Goal: Complete application form

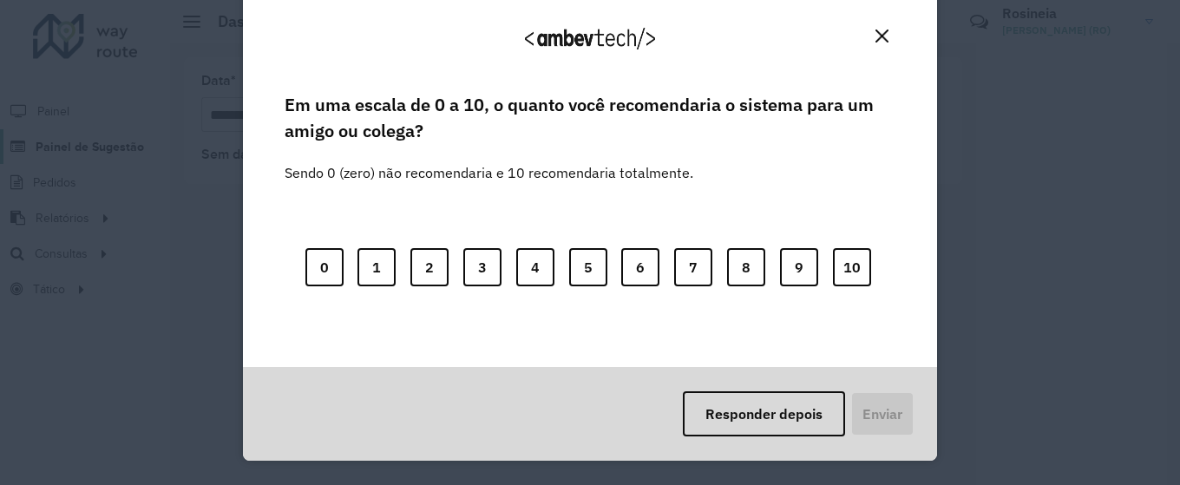
click at [111, 145] on body "**********" at bounding box center [590, 242] width 1180 height 485
click at [882, 31] on img "Close" at bounding box center [882, 36] width 13 height 13
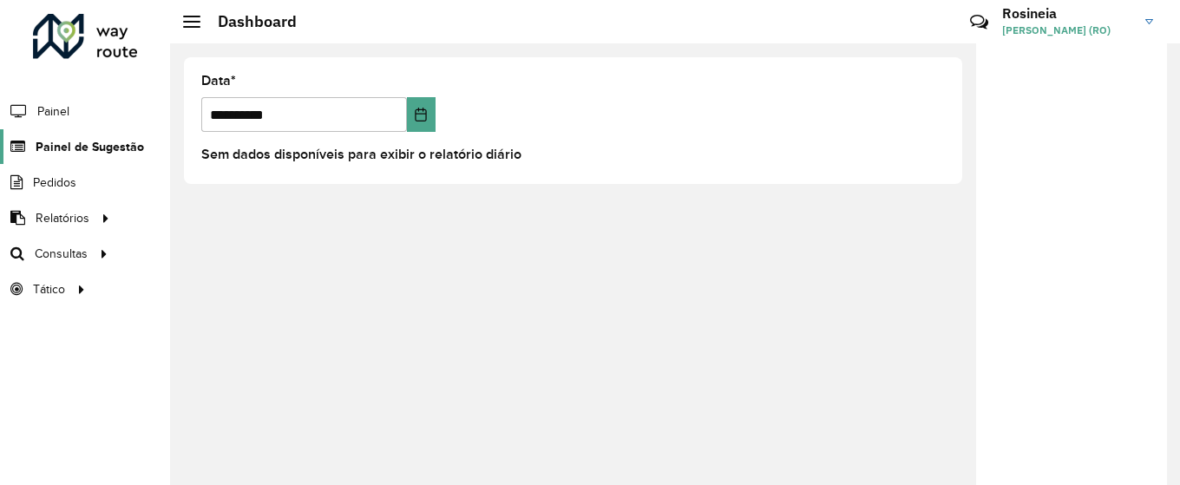
click at [91, 149] on span "Painel de Sugestão" at bounding box center [90, 147] width 108 height 18
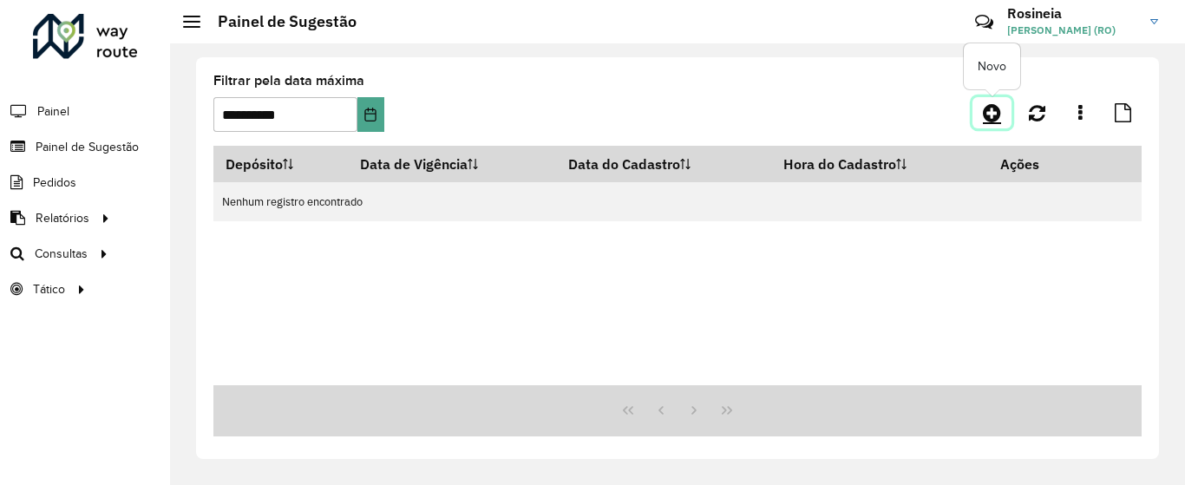
click at [997, 114] on icon at bounding box center [992, 112] width 18 height 21
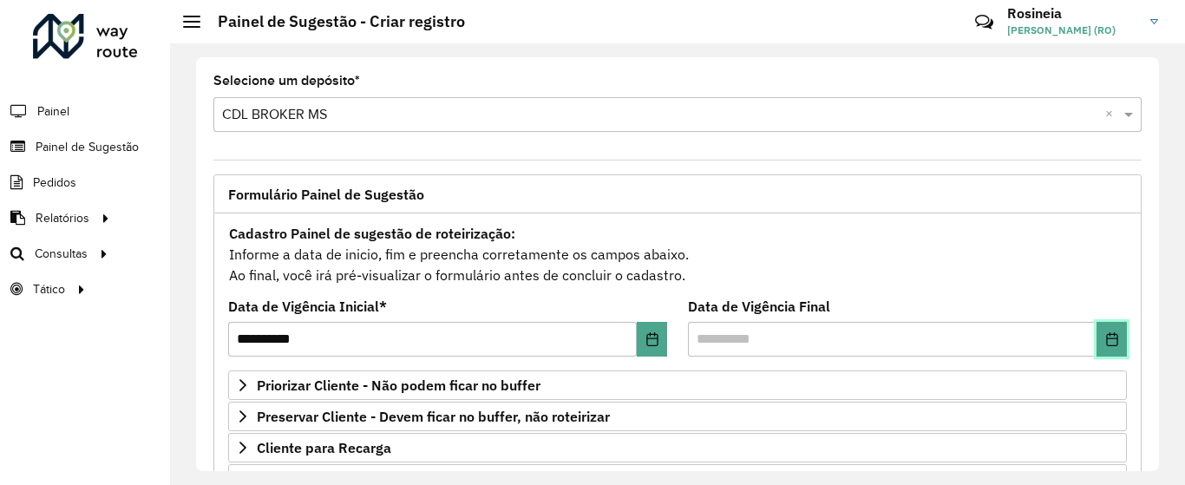
click at [1106, 344] on icon "Choose Date" at bounding box center [1112, 339] width 14 height 14
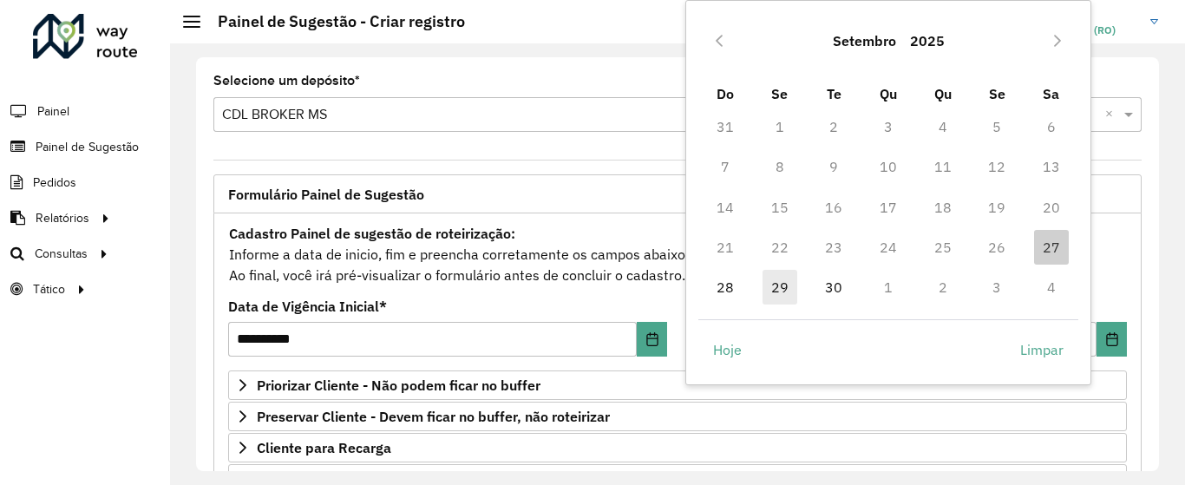
click at [777, 292] on span "29" at bounding box center [780, 287] width 35 height 35
type input "**********"
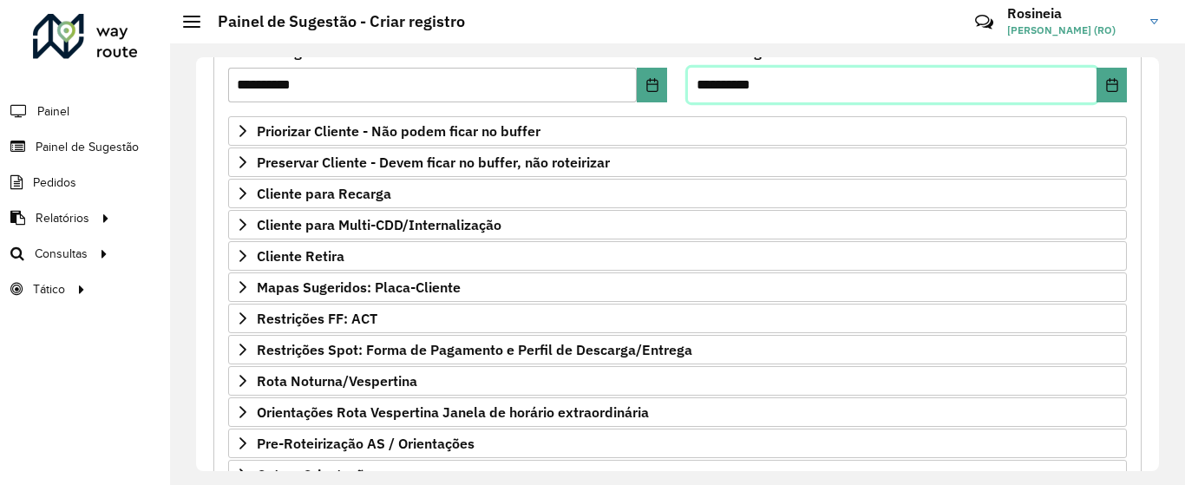
scroll to position [291, 0]
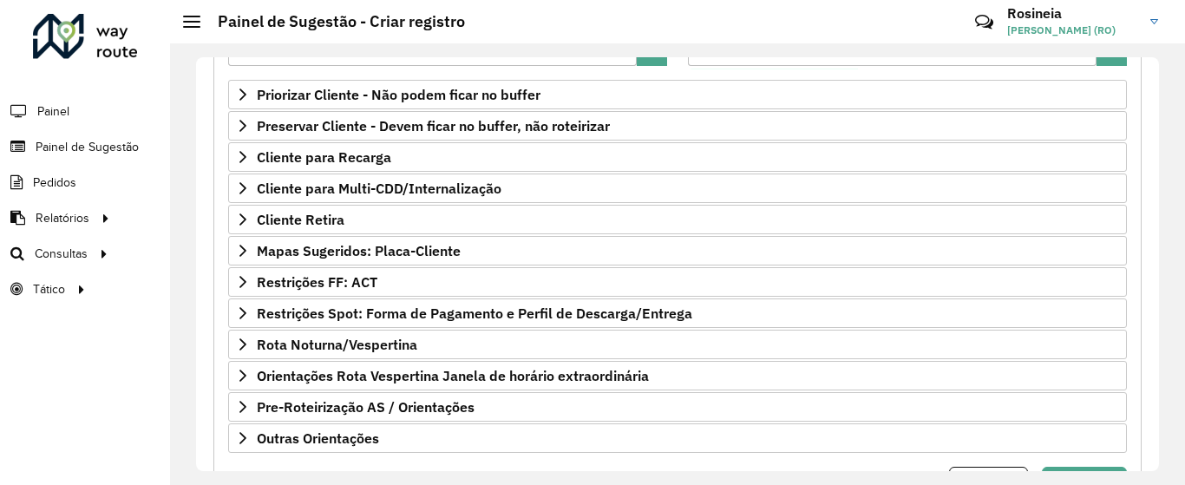
click at [382, 234] on div "Priorizar Cliente - Não podem ficar no buffer Clientes Clique no botão para bus…" at bounding box center [677, 266] width 899 height 373
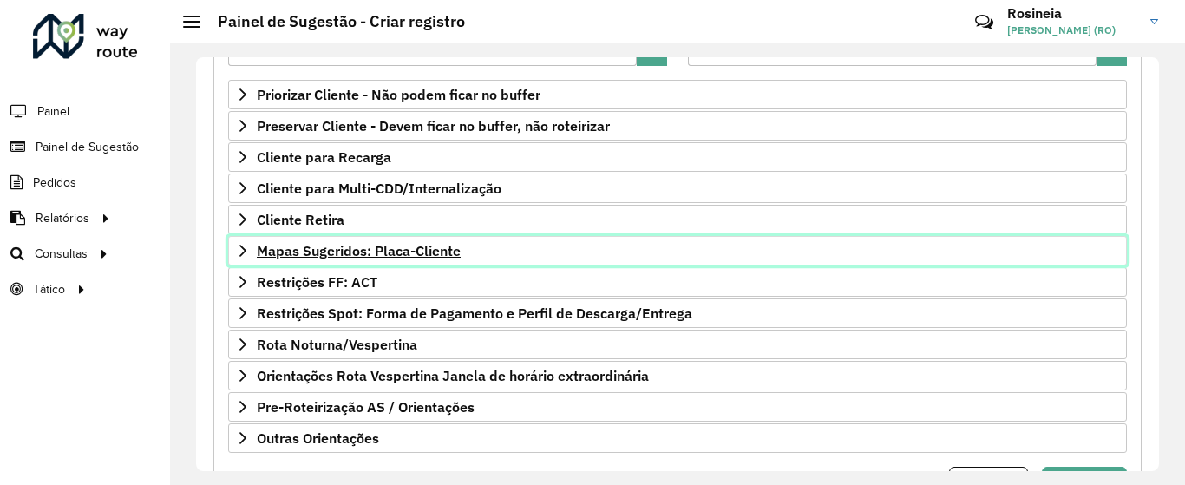
click at [394, 248] on span "Mapas Sugeridos: Placa-Cliente" at bounding box center [359, 251] width 204 height 14
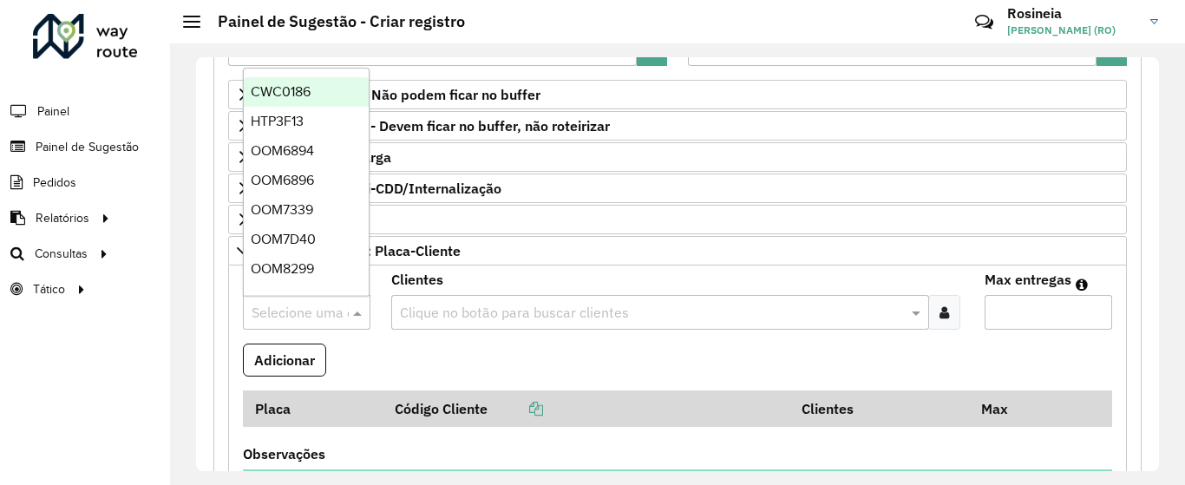
click at [327, 316] on div at bounding box center [307, 312] width 128 height 23
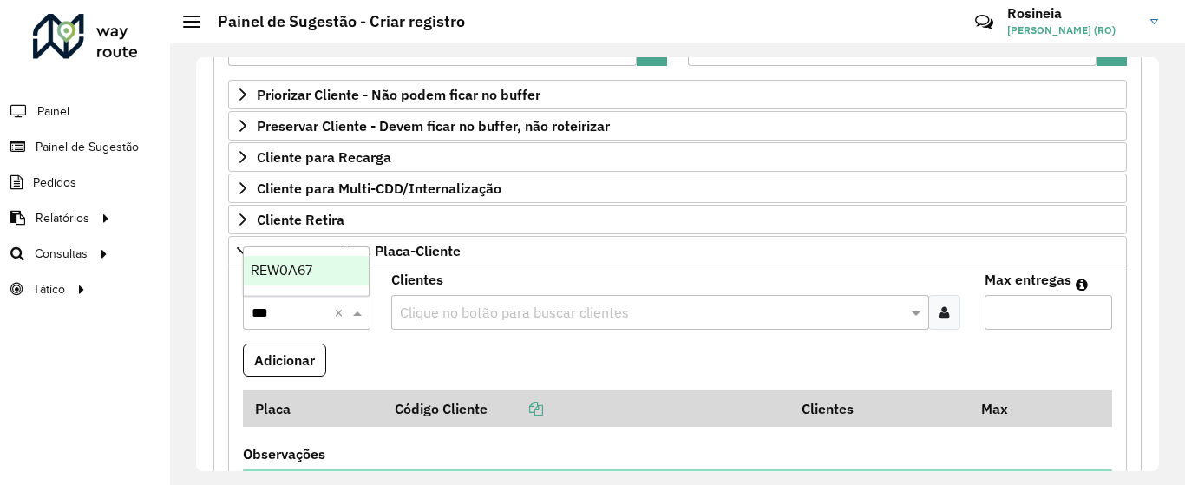
type input "****"
click at [301, 265] on span "REW0A67" at bounding box center [282, 270] width 62 height 15
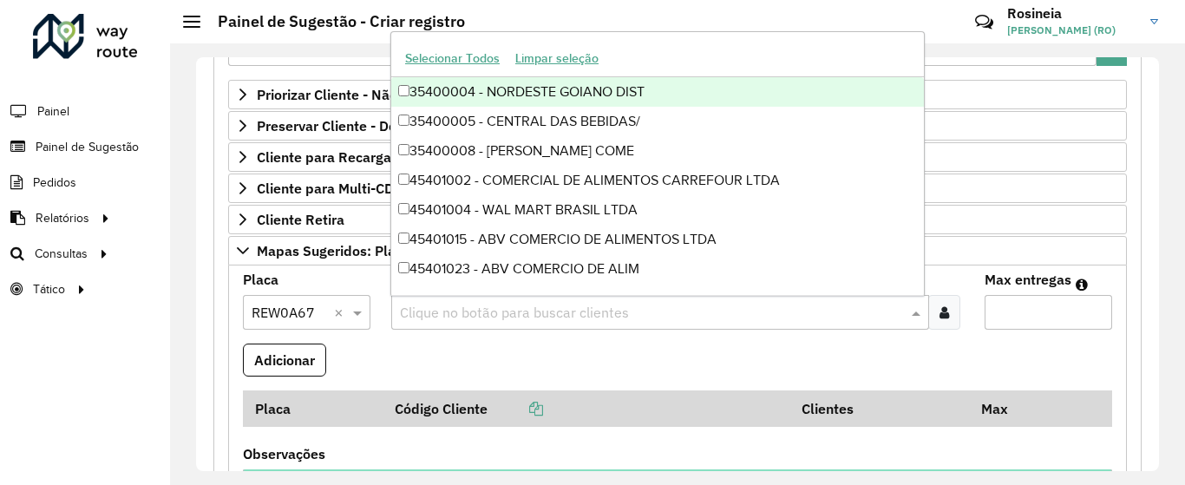
click at [420, 312] on input "text" at bounding box center [652, 313] width 512 height 21
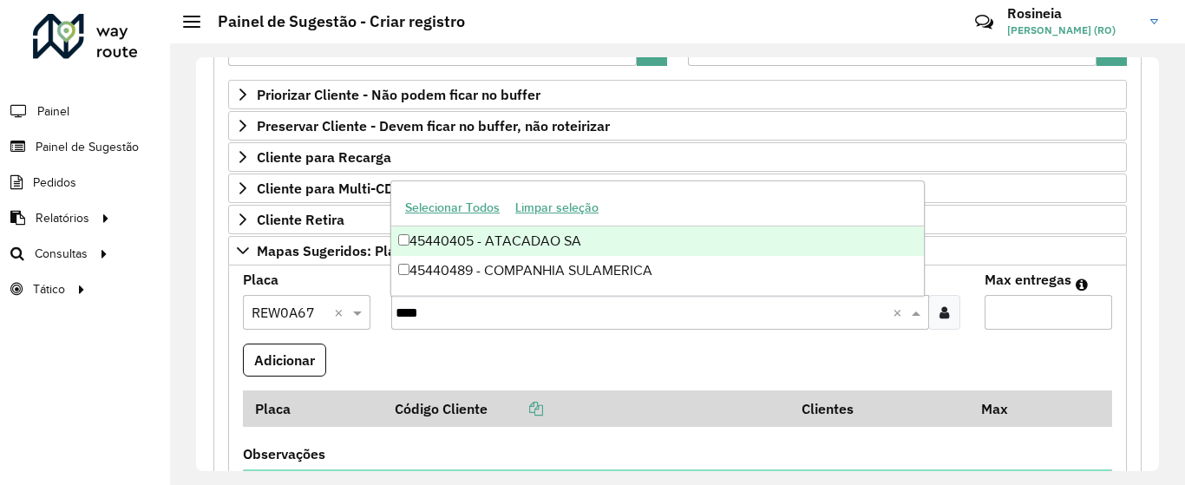
type input "*****"
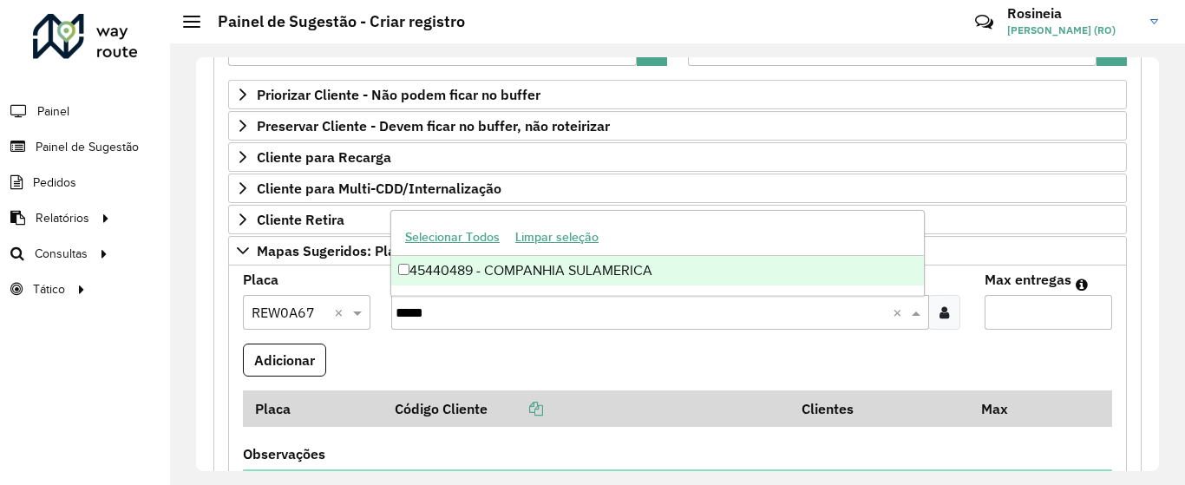
click at [685, 279] on div "45440489 - COMPANHIA SULAMERICA" at bounding box center [657, 271] width 533 height 30
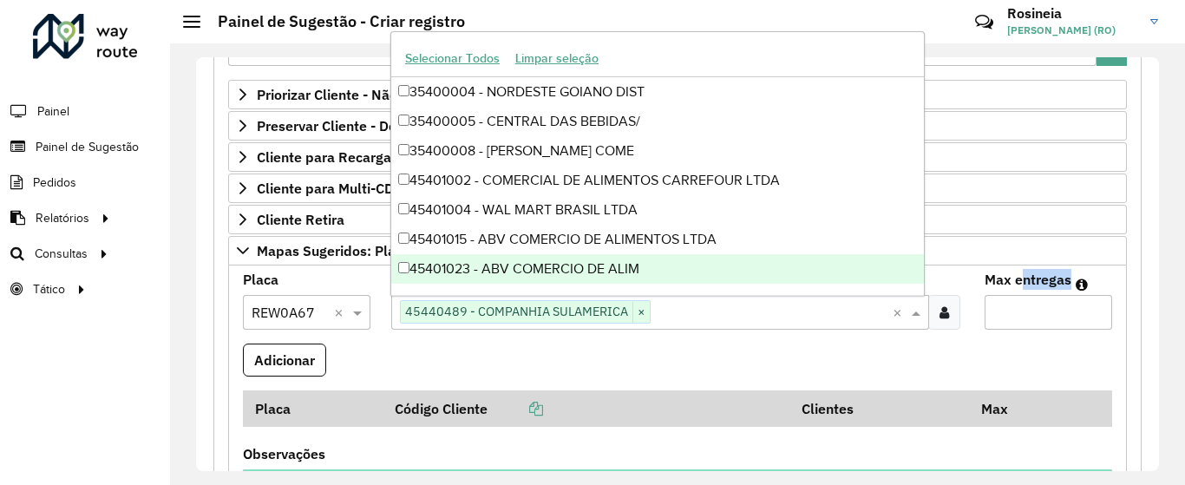
drag, startPoint x: 1013, startPoint y: 280, endPoint x: 1019, endPoint y: 307, distance: 27.4
click at [1019, 307] on div "Max entregas" at bounding box center [1049, 301] width 128 height 56
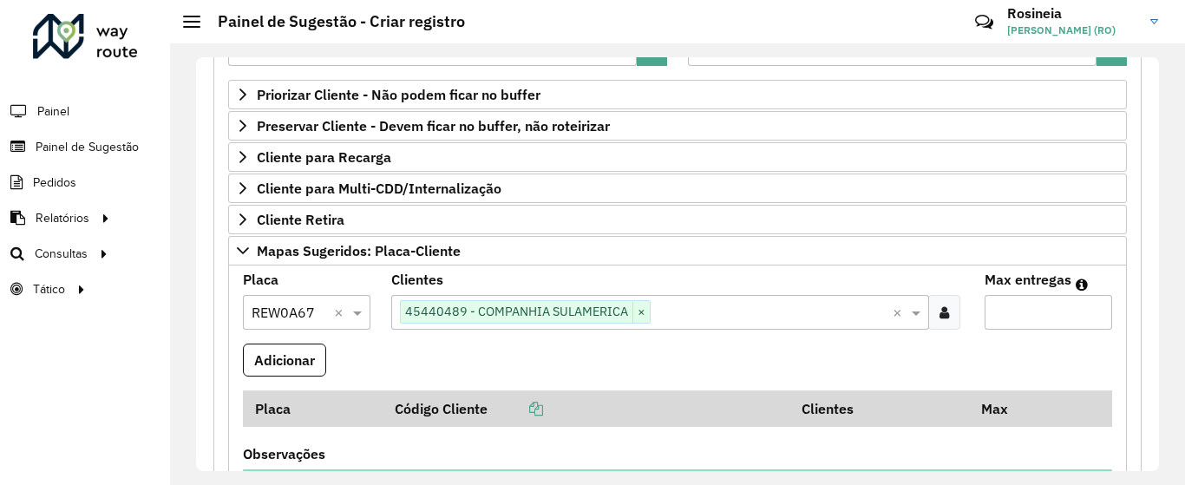
click at [1019, 307] on input "Max entregas" at bounding box center [1049, 312] width 128 height 35
type input "*"
click at [297, 361] on button "Adicionar" at bounding box center [284, 360] width 83 height 33
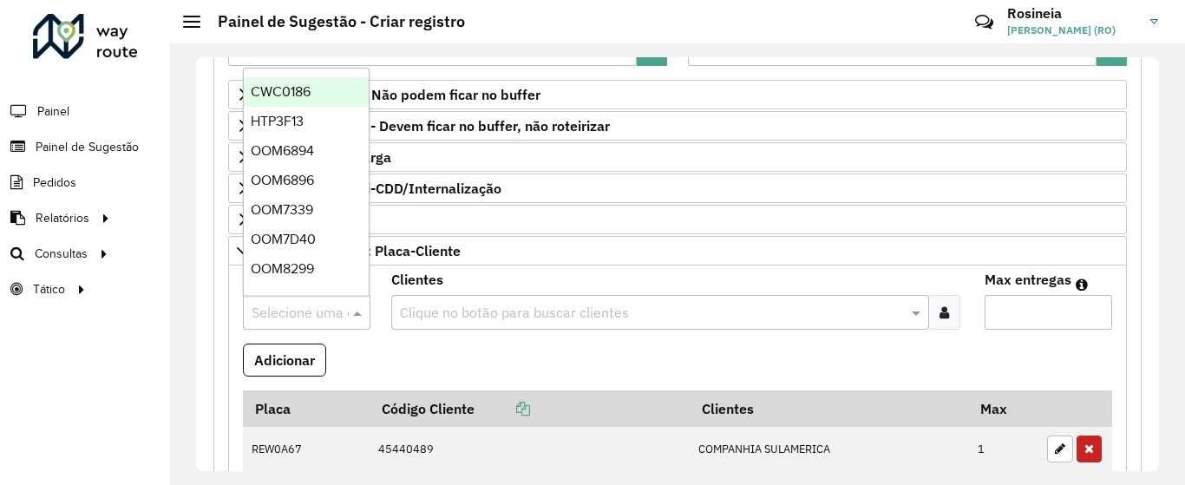
click at [305, 316] on input "text" at bounding box center [289, 313] width 75 height 21
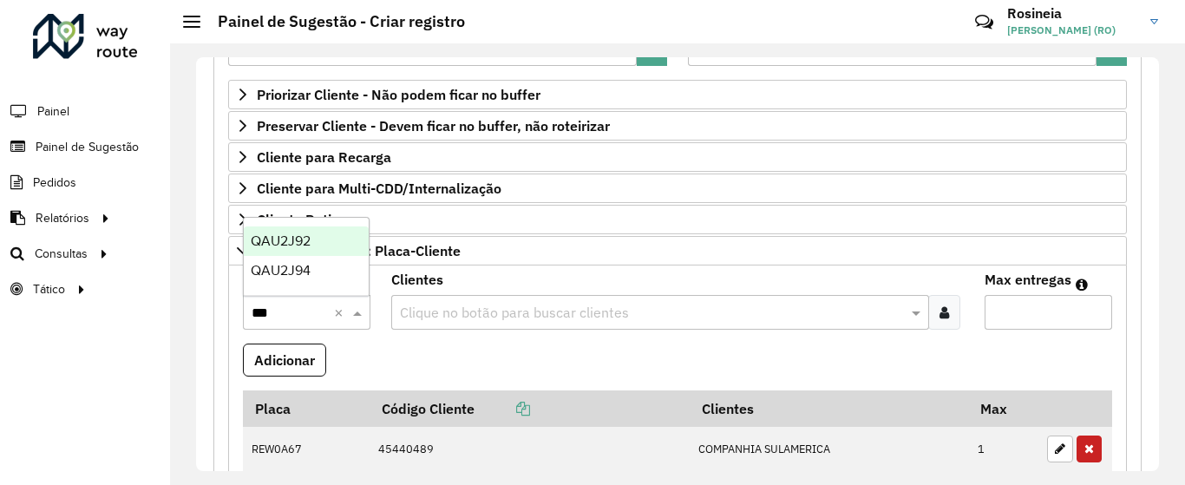
type input "****"
click at [321, 266] on div "QAU2J94" at bounding box center [306, 271] width 125 height 30
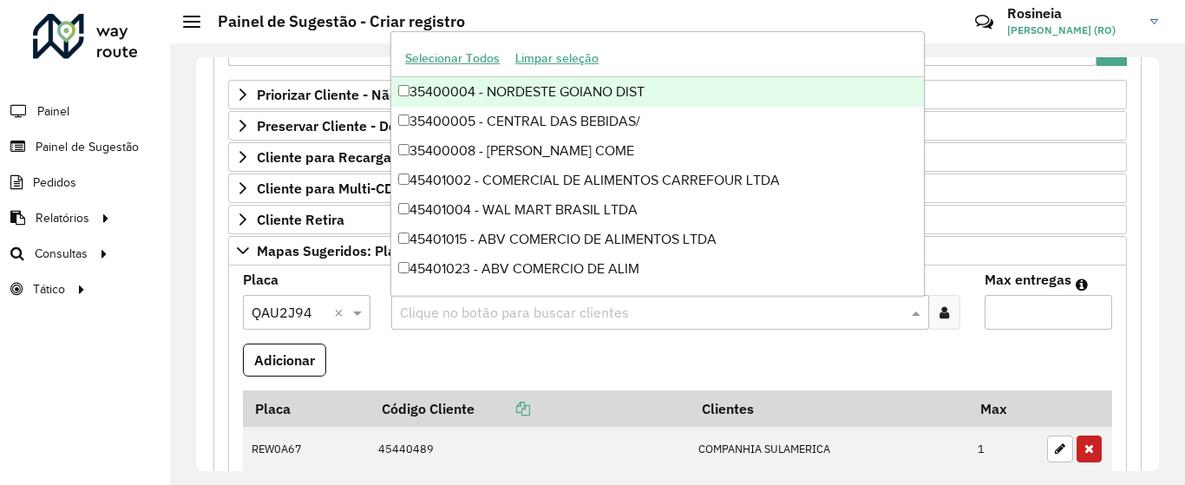
click at [508, 311] on input "text" at bounding box center [652, 313] width 512 height 21
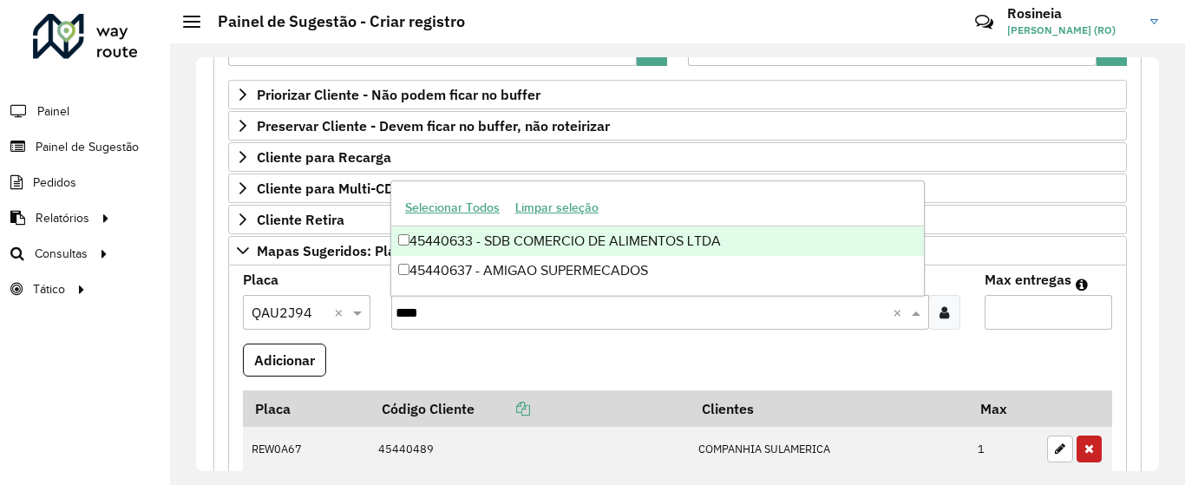
type input "*****"
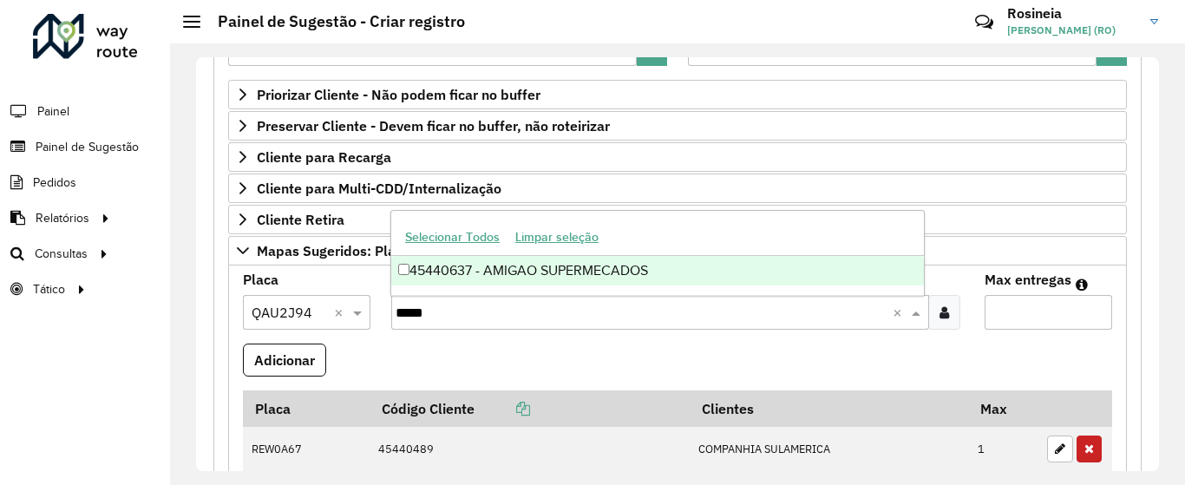
click at [680, 279] on div "45440637 - AMIGAO SUPERMECADOS" at bounding box center [657, 271] width 533 height 30
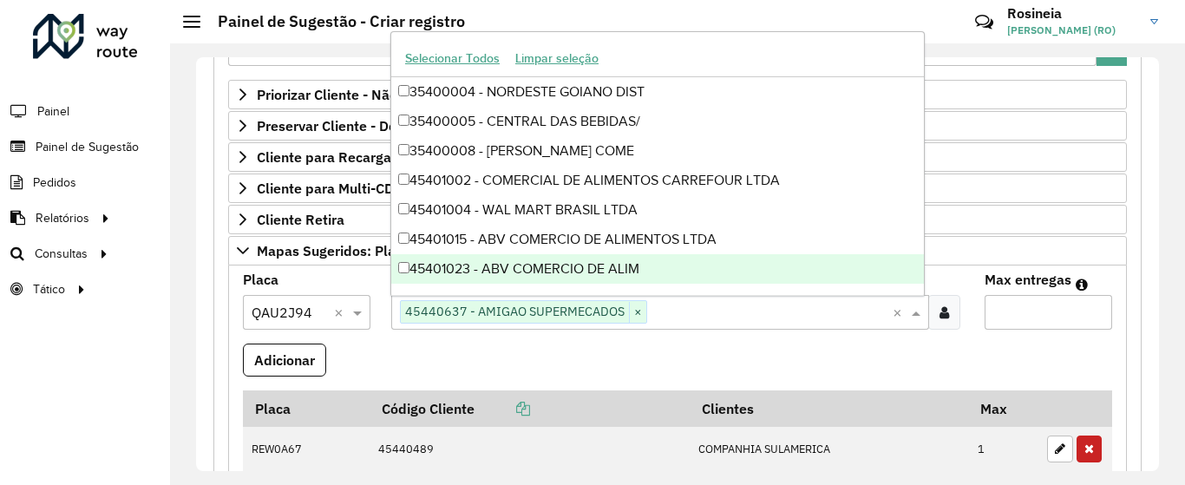
click at [1013, 312] on input "Max entregas" at bounding box center [1049, 312] width 128 height 35
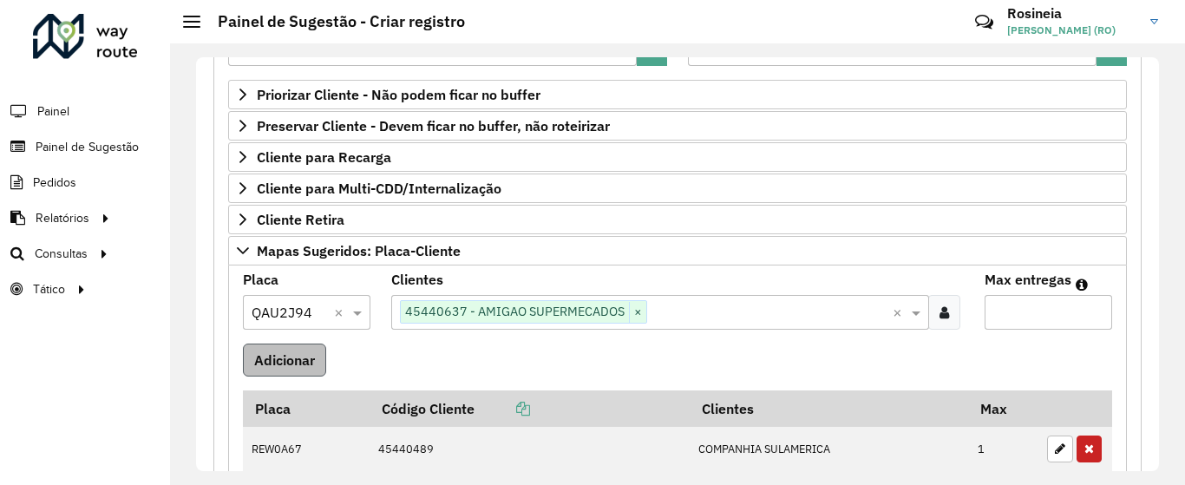
type input "*"
click at [292, 356] on button "Adicionar" at bounding box center [284, 360] width 83 height 33
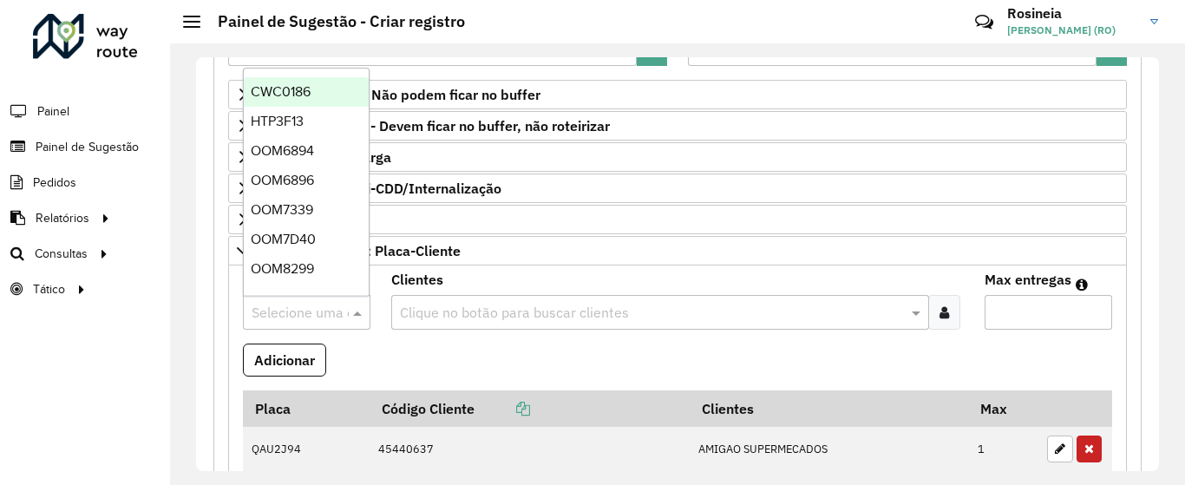
click at [317, 308] on input "text" at bounding box center [289, 313] width 75 height 21
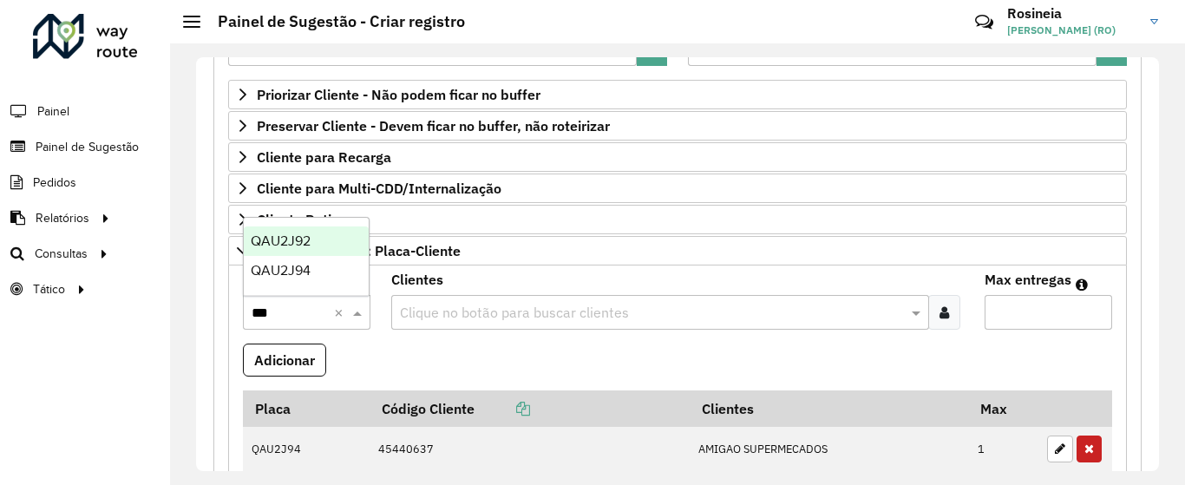
type input "****"
click at [310, 277] on span "QAU2J92" at bounding box center [281, 270] width 60 height 15
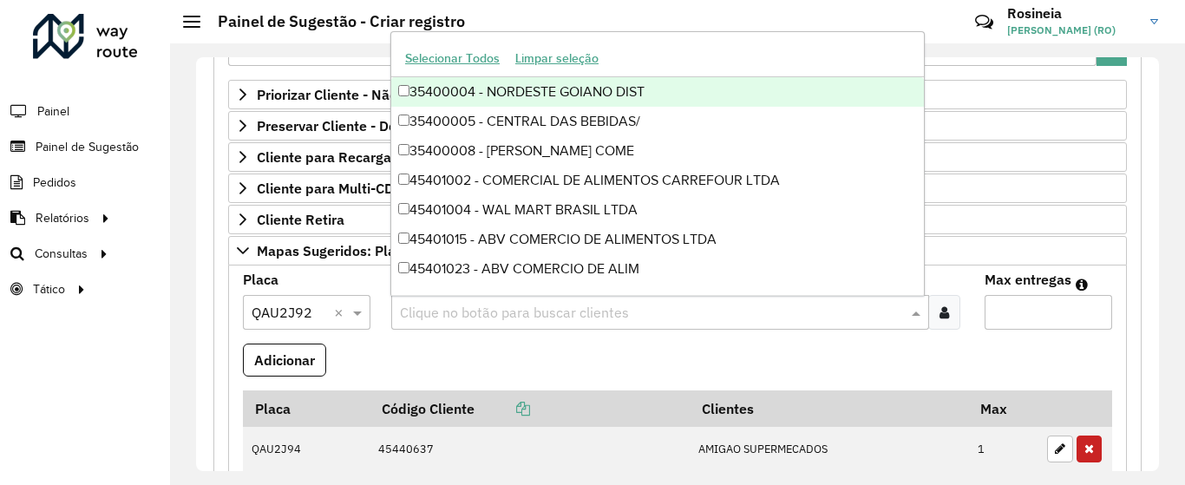
click at [495, 316] on input "text" at bounding box center [652, 313] width 512 height 21
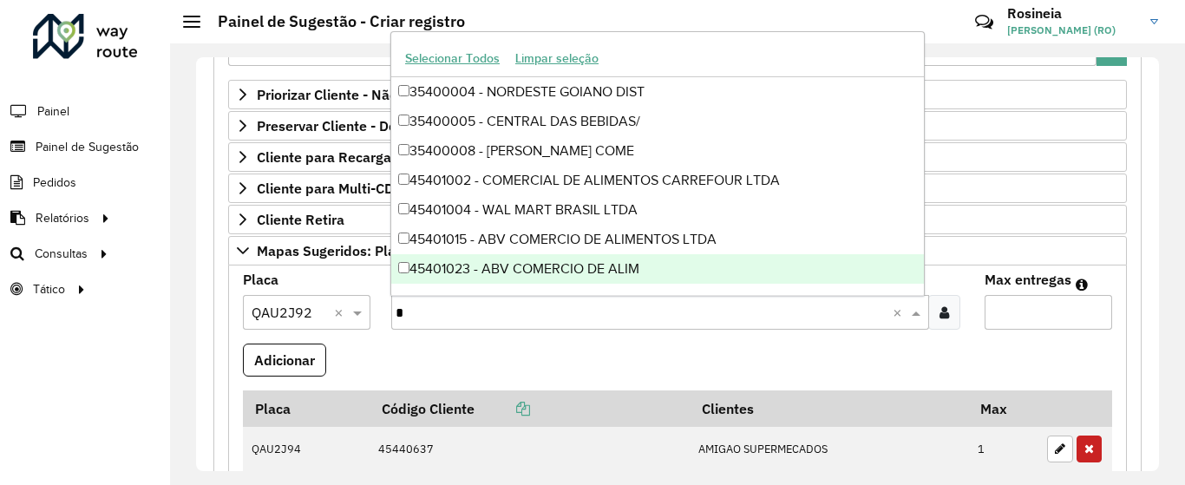
type input "**"
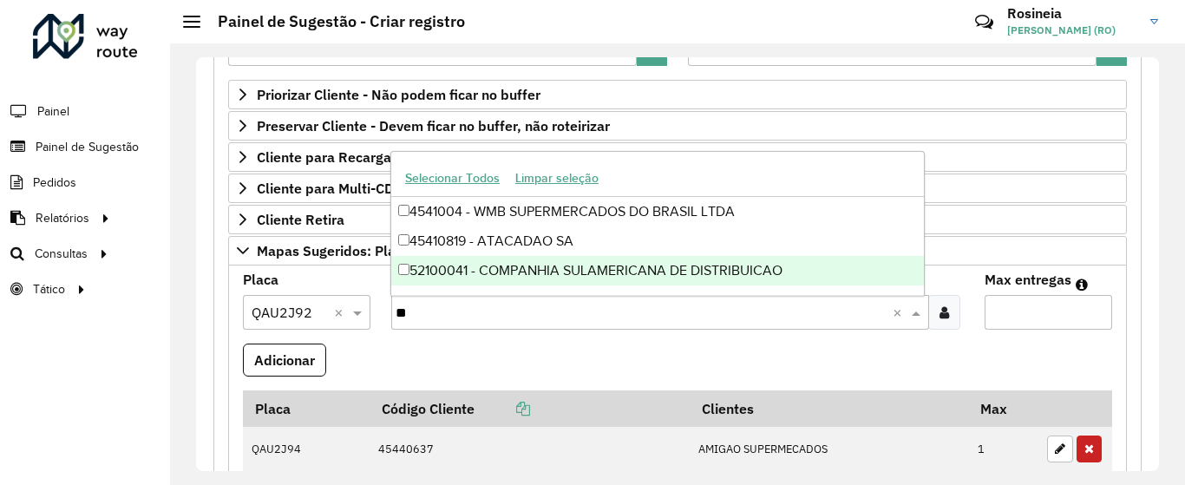
click at [632, 274] on div "52100041 - COMPANHIA SULAMERICANA DE DISTRIBUICAO" at bounding box center [657, 271] width 533 height 30
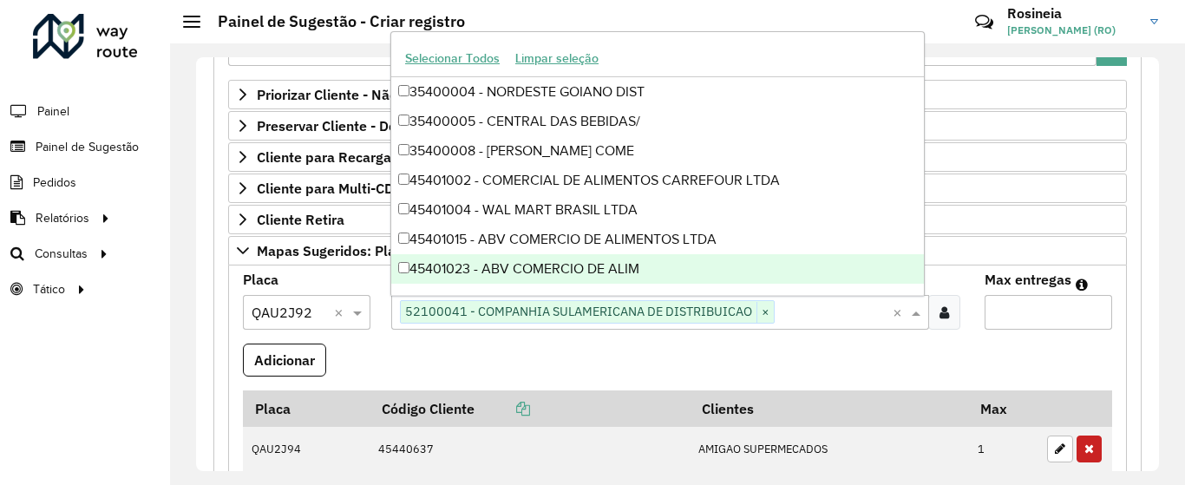
click at [813, 314] on input "text" at bounding box center [834, 313] width 118 height 21
click at [883, 318] on input "text" at bounding box center [834, 313] width 118 height 21
click at [1065, 302] on input "Max entregas" at bounding box center [1049, 312] width 128 height 35
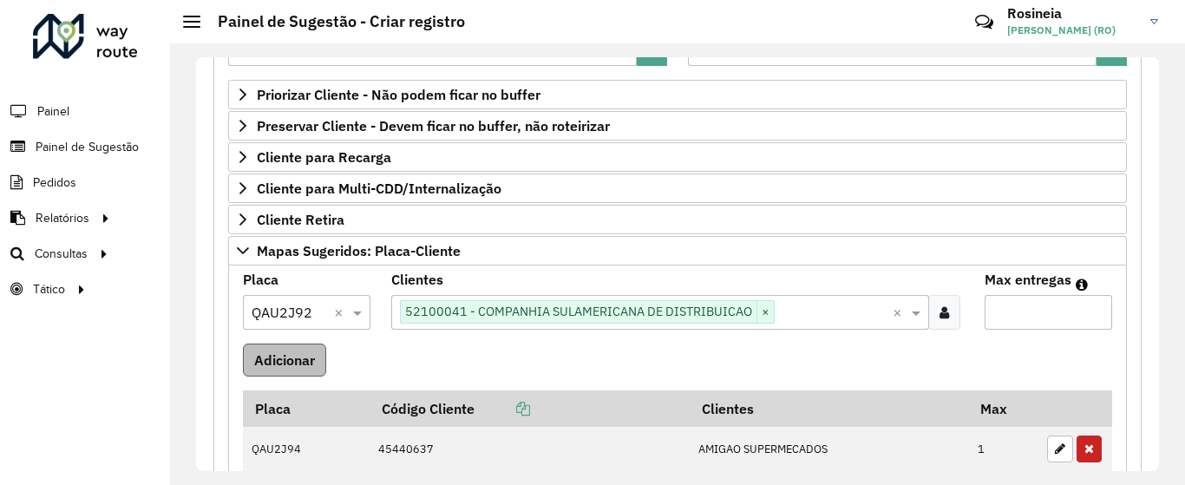
type input "*"
click at [285, 357] on button "Adicionar" at bounding box center [284, 360] width 83 height 33
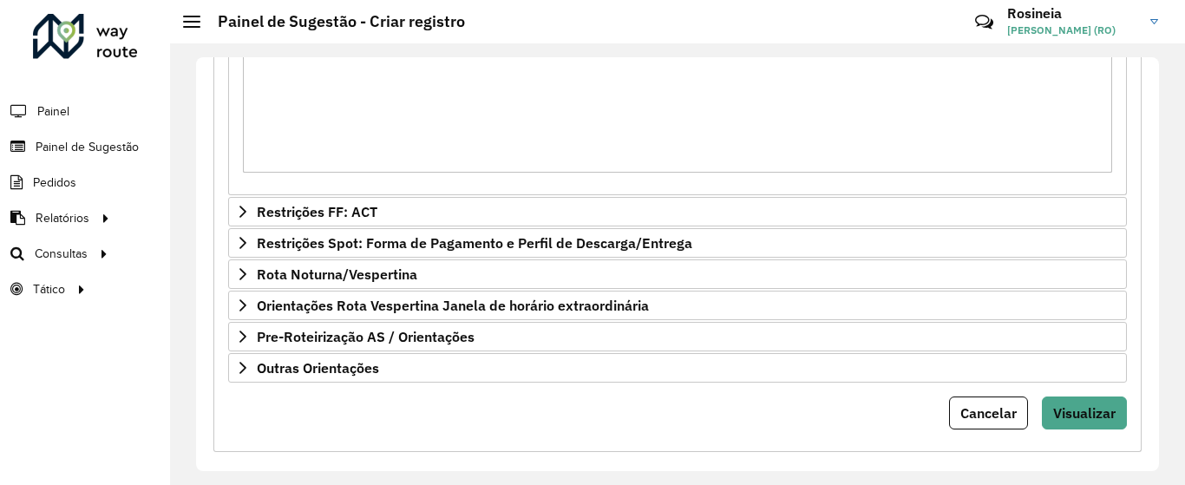
scroll to position [876, 0]
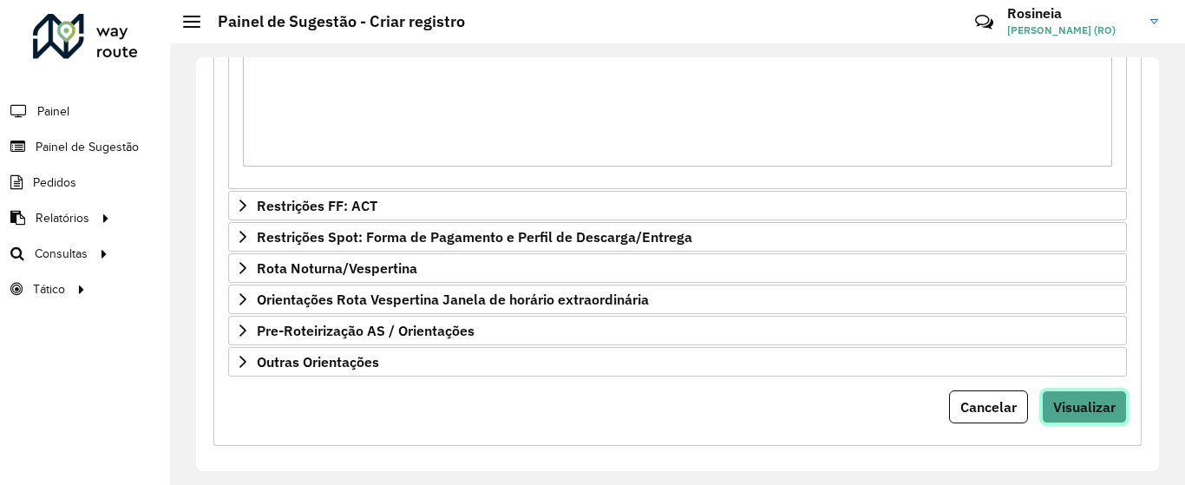
click at [1100, 405] on span "Visualizar" at bounding box center [1084, 406] width 62 height 17
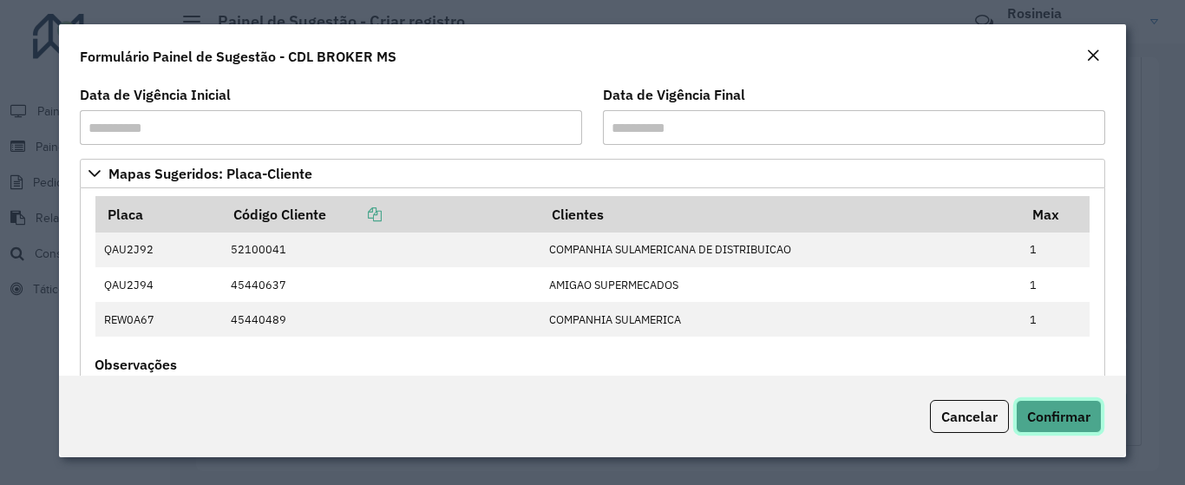
click at [1037, 414] on span "Confirmar" at bounding box center [1058, 416] width 63 height 17
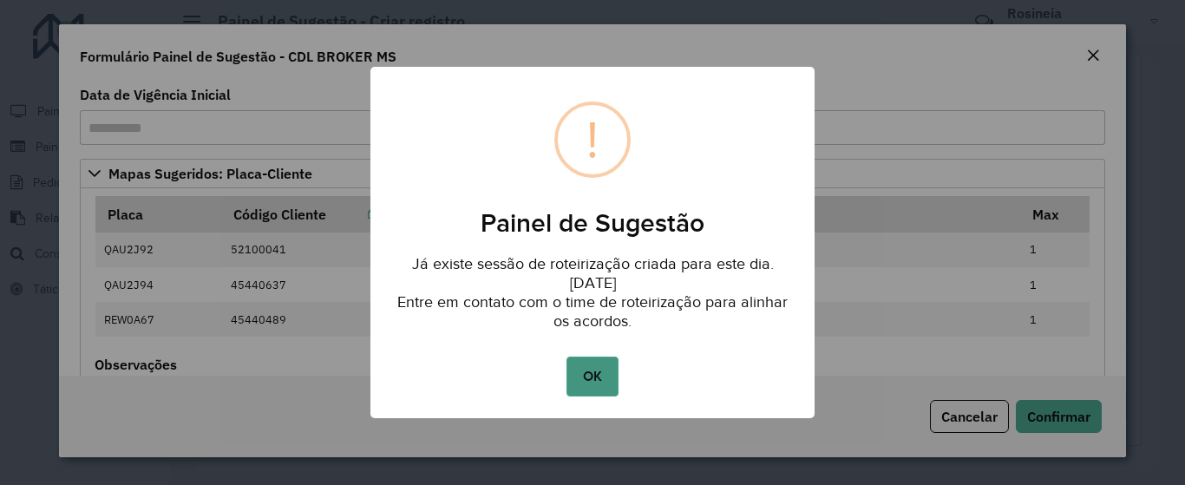
click at [585, 379] on button "OK" at bounding box center [592, 377] width 51 height 40
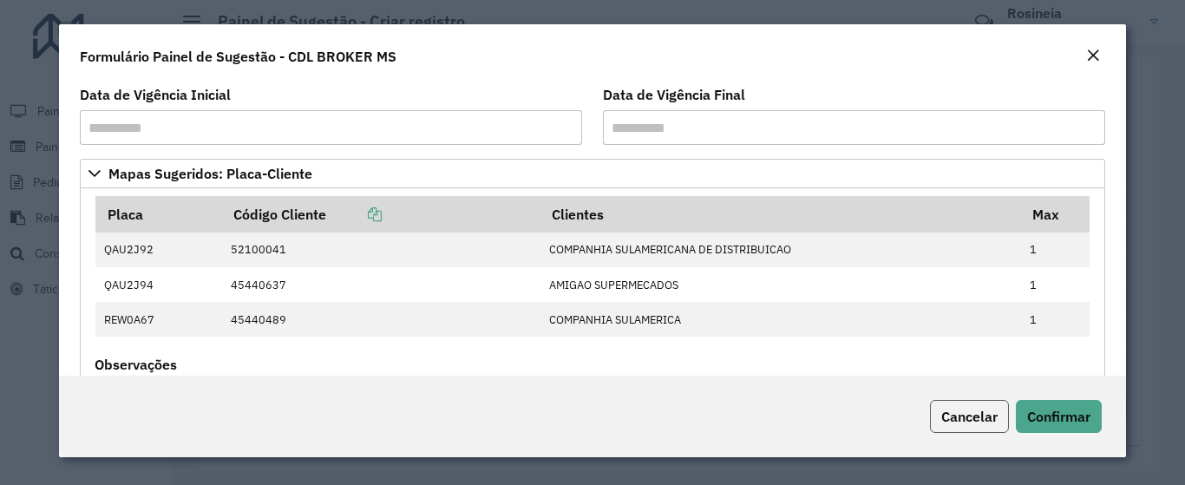
click at [965, 406] on button "Cancelar" at bounding box center [969, 416] width 79 height 33
